Goal: Task Accomplishment & Management: Manage account settings

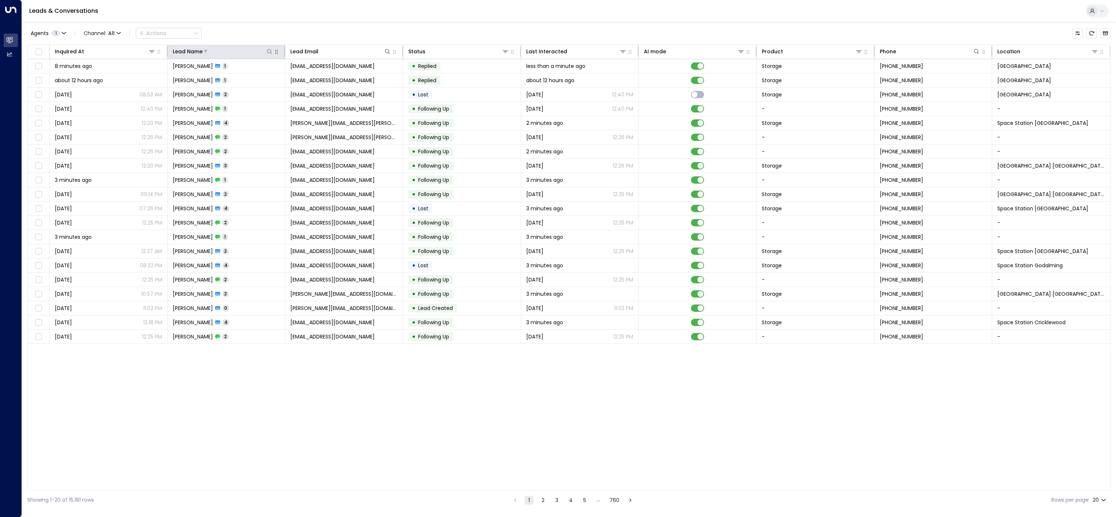
click at [267, 53] on icon at bounding box center [269, 51] width 5 height 5
type input "****"
click at [333, 12] on div "Leads & Conversations" at bounding box center [569, 11] width 1094 height 22
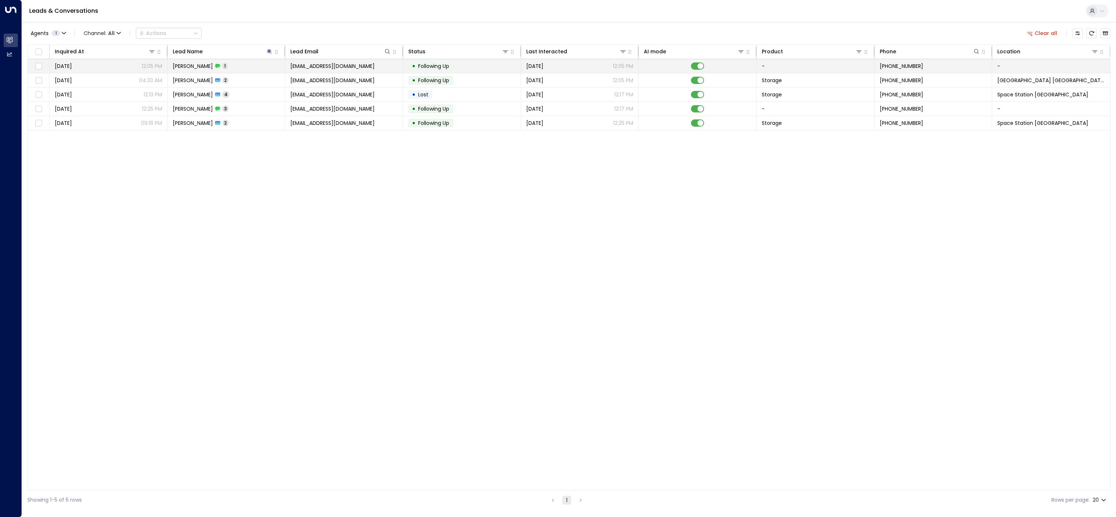
click at [270, 70] on td "[PERSON_NAME] 1" at bounding box center [227, 66] width 118 height 14
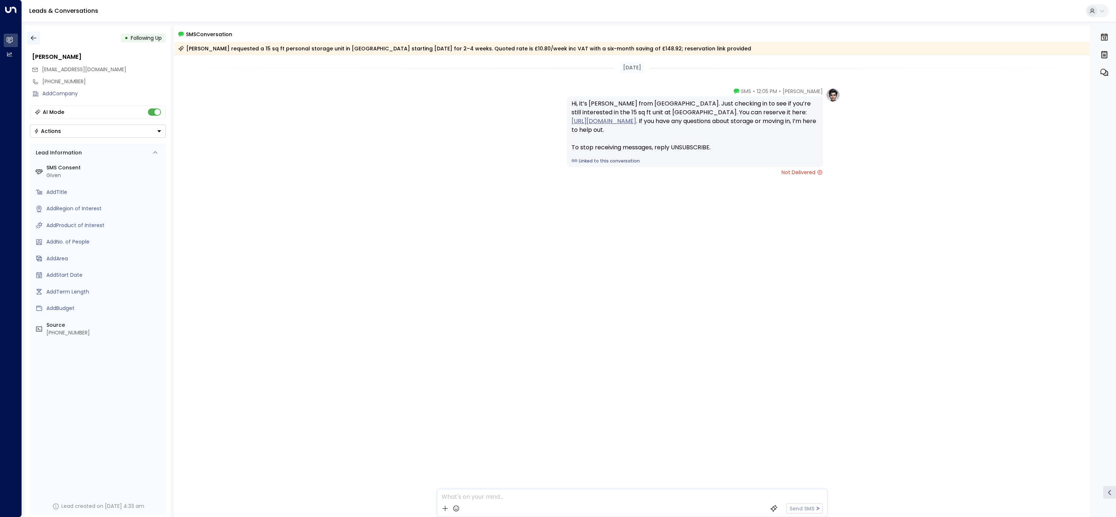
click at [34, 39] on icon "button" at bounding box center [33, 37] width 7 height 7
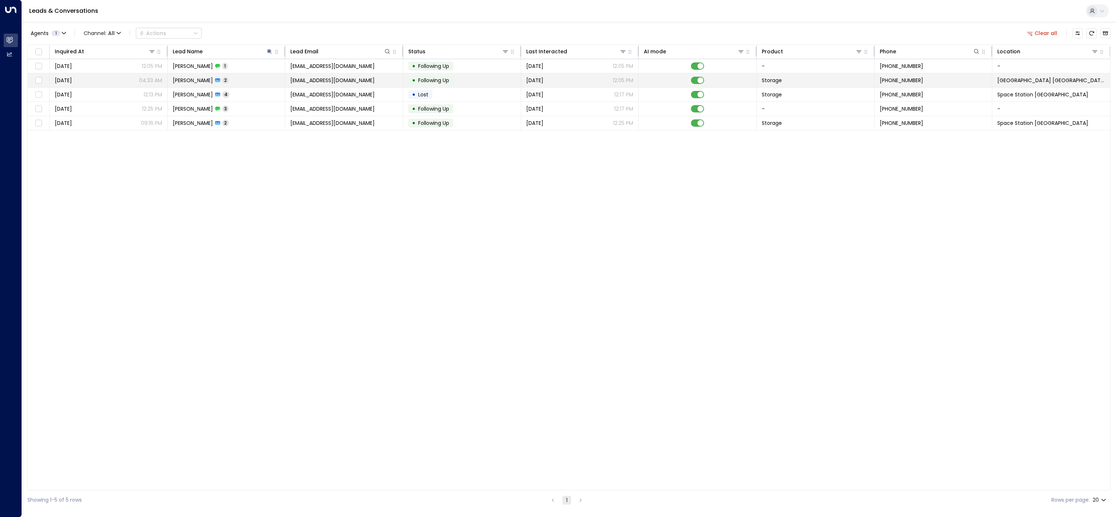
click at [215, 83] on icon at bounding box center [217, 80] width 5 height 5
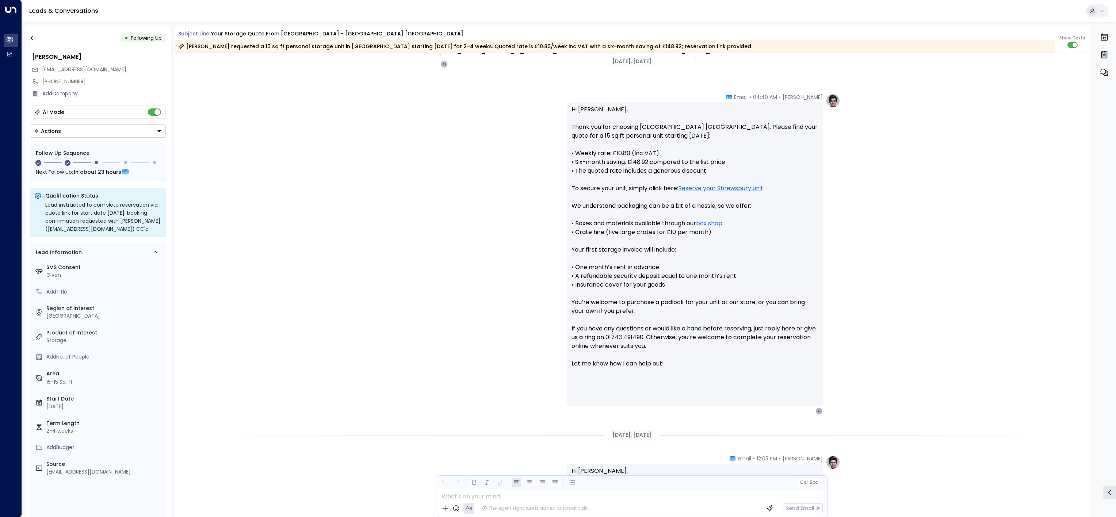
scroll to position [520, 0]
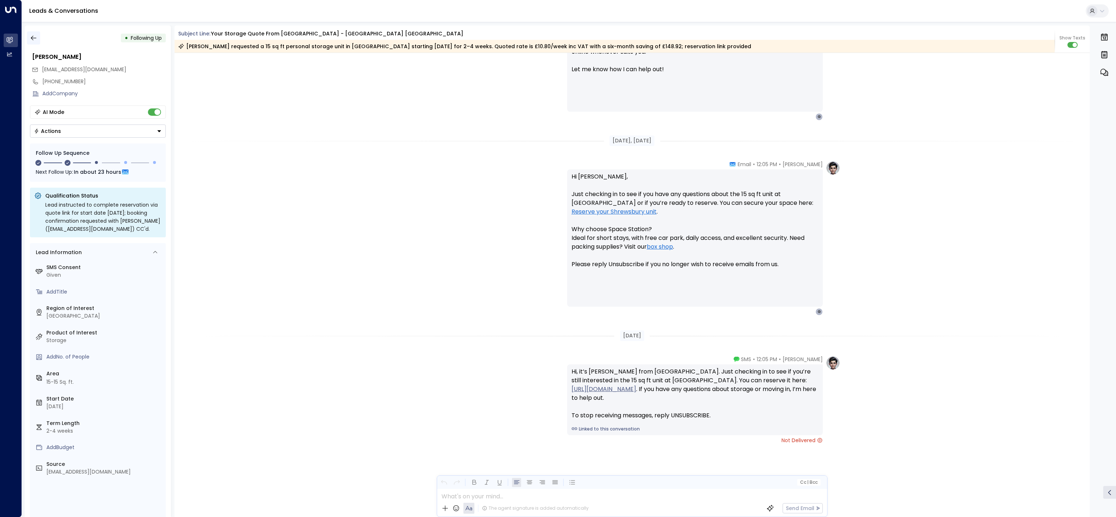
click at [30, 38] on icon "button" at bounding box center [33, 37] width 7 height 7
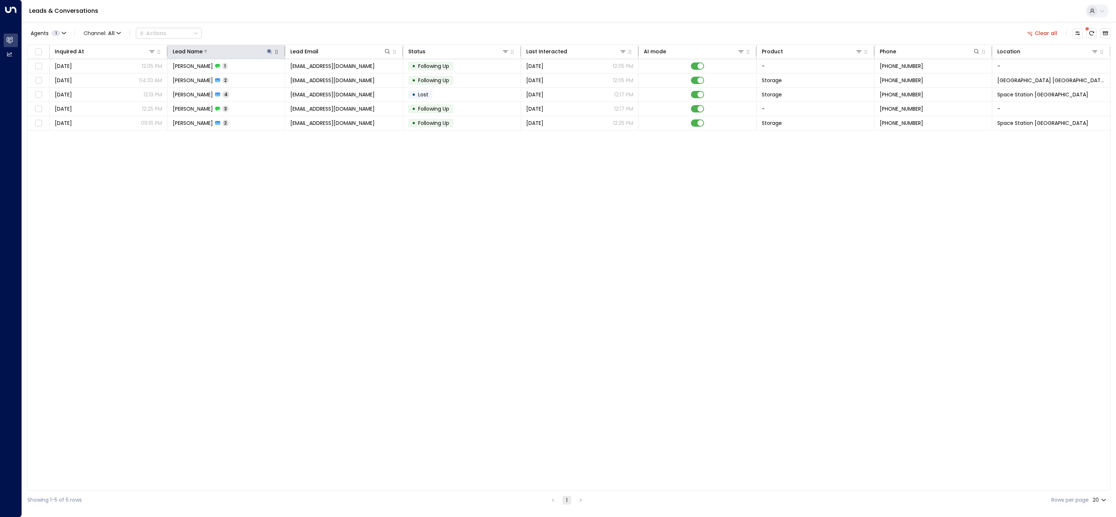
click at [268, 51] on icon at bounding box center [269, 51] width 5 height 5
click at [315, 79] on icon "button" at bounding box center [315, 79] width 6 height 6
click at [299, 79] on input "text" at bounding box center [269, 79] width 101 height 14
paste input "**********"
type input "**********"
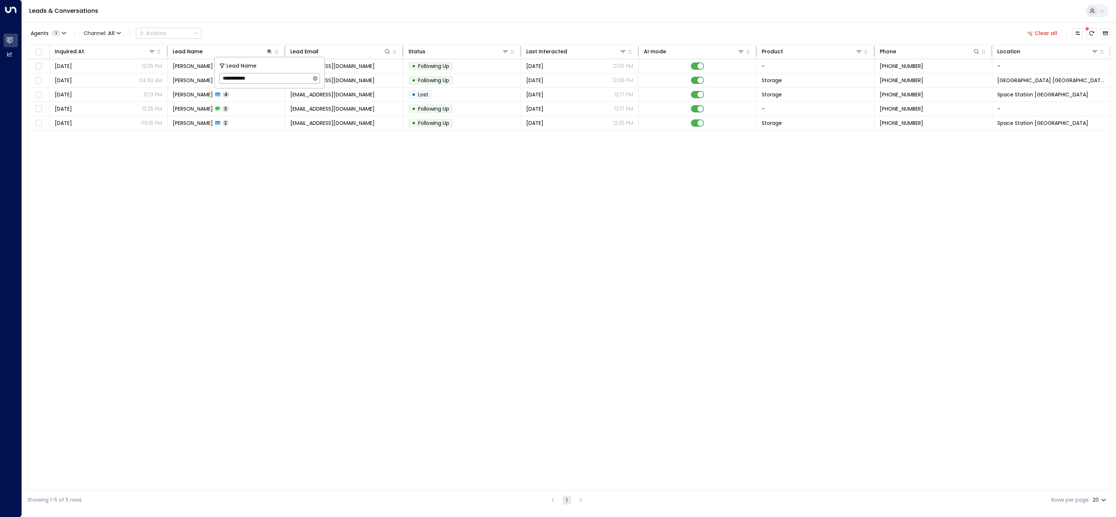
click at [314, 18] on div "Leads & Conversations" at bounding box center [569, 11] width 1094 height 22
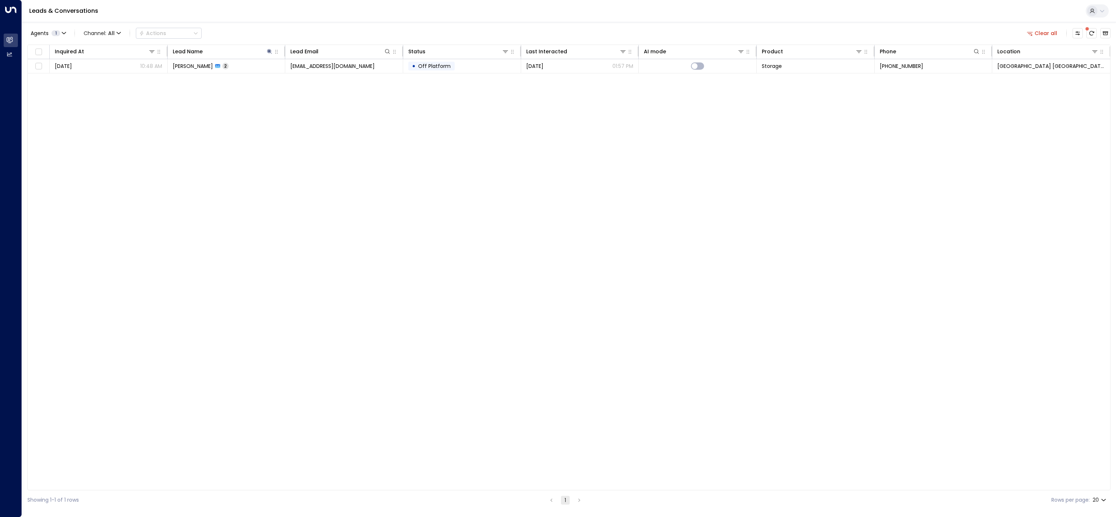
click at [353, 82] on div "Inquired At Lead Name Lead Email Status Last Interacted AI mode Product Phone L…" at bounding box center [568, 268] width 1083 height 446
click at [354, 73] on tr "[DATE] 10:48 AM [PERSON_NAME] 2 [EMAIL_ADDRESS][DOMAIN_NAME] • Off Platform [DA…" at bounding box center [569, 66] width 1082 height 14
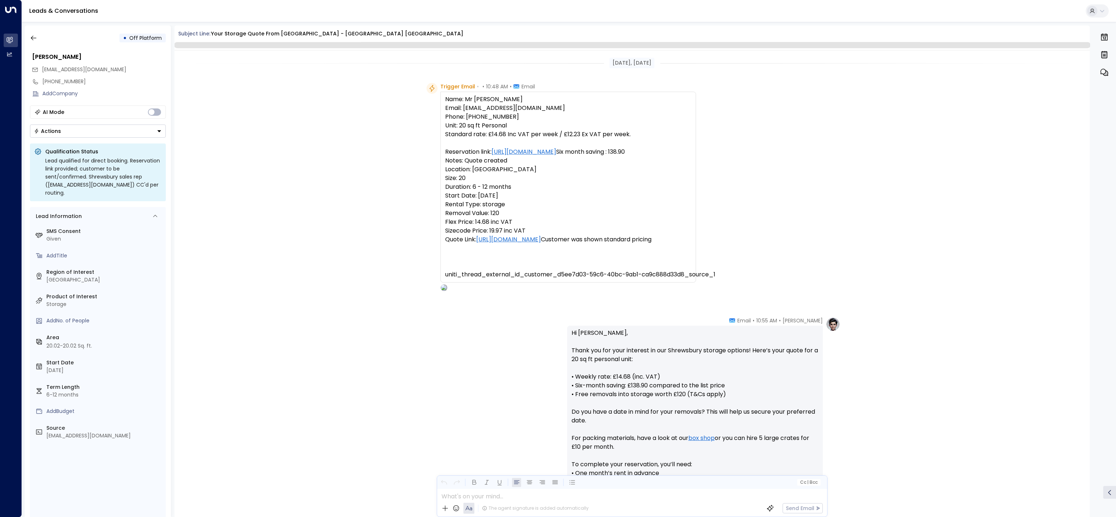
scroll to position [301, 0]
